Goal: Browse casually

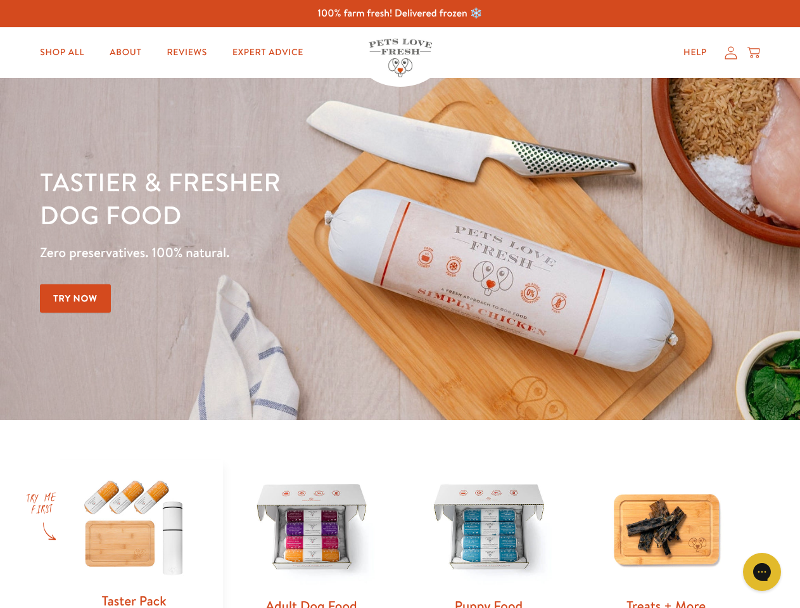
click at [400, 304] on div "Tastier & fresher dog food Zero preservatives. 100% natural. Try Now" at bounding box center [280, 248] width 480 height 167
click at [762, 572] on icon "Gorgias live chat" at bounding box center [762, 572] width 12 height 12
